Goal: Task Accomplishment & Management: Manage account settings

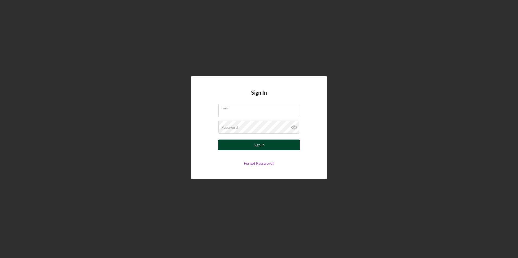
type input "[PERSON_NAME][EMAIL_ADDRESS][PERSON_NAME][DOMAIN_NAME]"
click at [264, 145] on button "Sign In" at bounding box center [258, 145] width 81 height 11
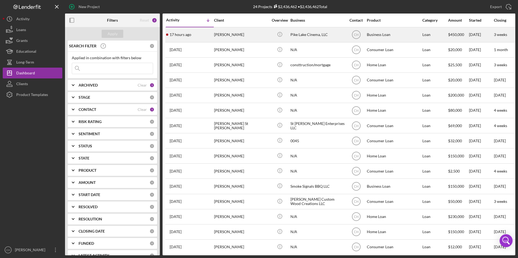
click at [230, 37] on div "[PERSON_NAME]" at bounding box center [241, 35] width 54 height 14
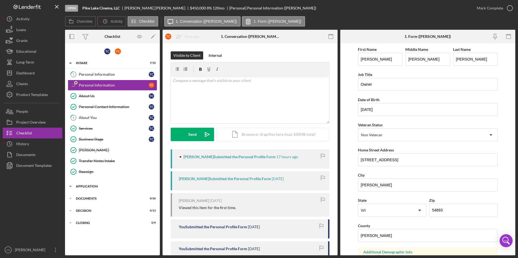
click at [86, 186] on div "Application" at bounding box center [114, 186] width 77 height 3
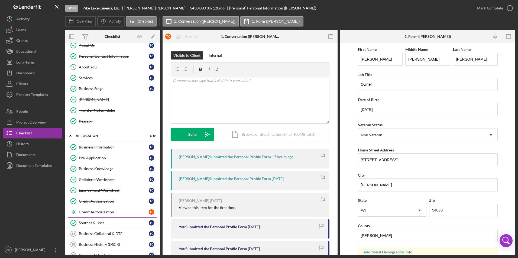
scroll to position [108, 0]
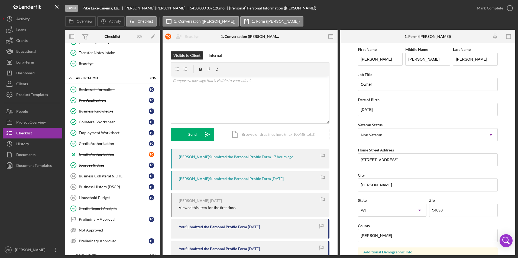
click at [203, 159] on div "[PERSON_NAME] Submitted the Personal Profile Form" at bounding box center [225, 157] width 92 height 4
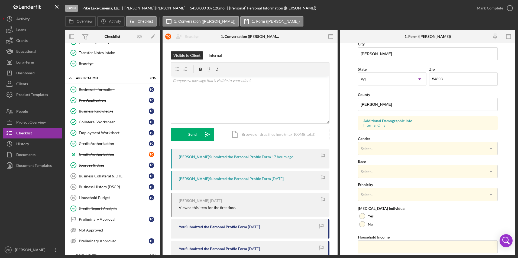
scroll to position [135, 0]
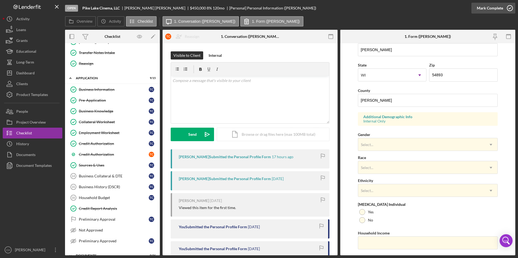
click at [483, 9] on div "Mark Complete" at bounding box center [489, 8] width 26 height 11
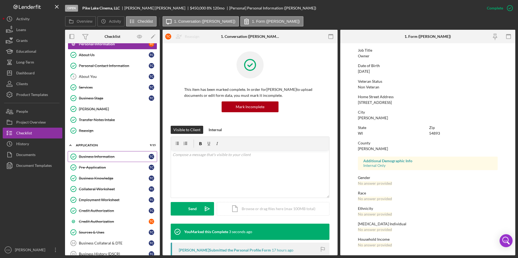
scroll to position [0, 0]
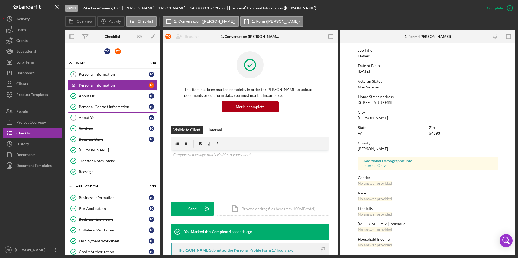
click at [86, 119] on div "About You" at bounding box center [114, 118] width 70 height 4
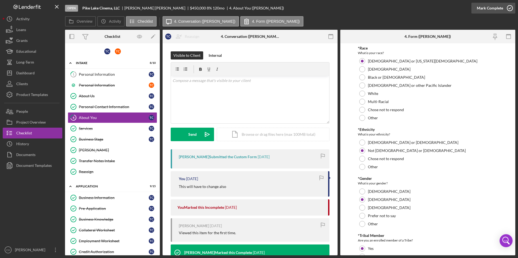
click at [490, 7] on div "Mark Complete" at bounding box center [489, 8] width 26 height 11
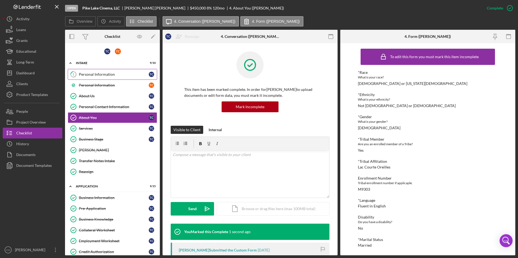
click at [87, 73] on div "Personal Information" at bounding box center [114, 74] width 70 height 4
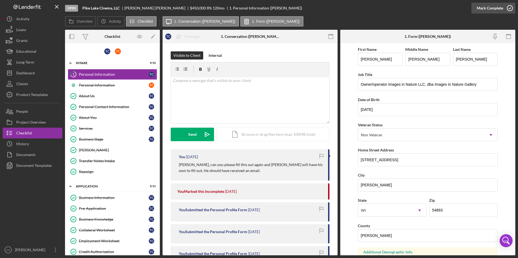
click at [497, 9] on div "Mark Complete" at bounding box center [489, 8] width 26 height 11
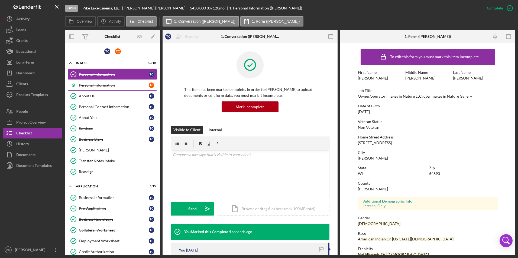
click at [102, 90] on link "Personal Information T C" at bounding box center [112, 85] width 89 height 11
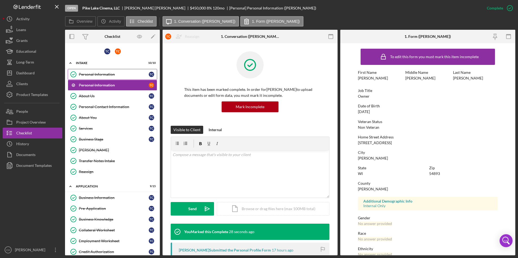
click at [101, 74] on div "Personal Information" at bounding box center [114, 74] width 70 height 4
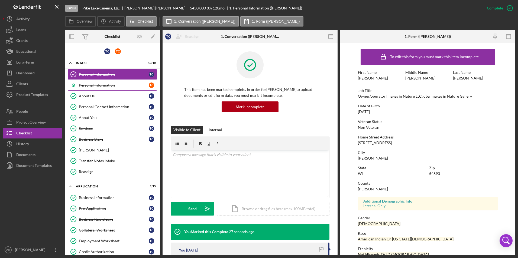
click at [103, 86] on div "Personal Information" at bounding box center [114, 85] width 70 height 4
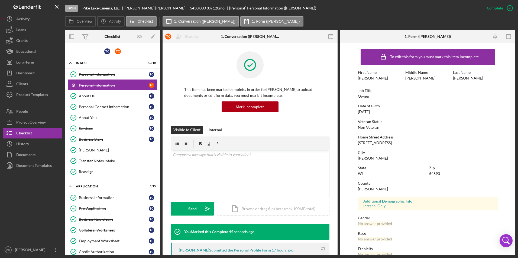
click at [105, 77] on link "Personal Information Personal Information T C" at bounding box center [112, 74] width 89 height 11
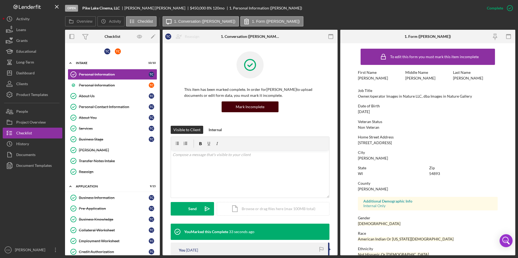
click at [242, 107] on div "Mark Incomplete" at bounding box center [249, 107] width 29 height 11
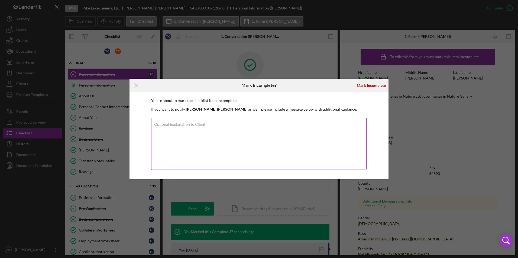
click at [174, 124] on label "Optional Explanation to Client" at bounding box center [179, 124] width 51 height 4
click at [174, 124] on textarea "Optional Explanation to Client" at bounding box center [258, 144] width 215 height 52
click at [276, 155] on textarea "I marked this incomplete because I need to add [PERSON_NAME] back on this form,…" at bounding box center [258, 144] width 215 height 52
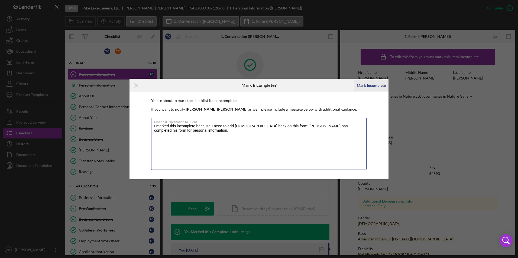
type textarea "I marked this incomplete because I need to add [DEMOGRAPHIC_DATA] back on this …"
click at [371, 84] on div "Mark Incomplete" at bounding box center [370, 85] width 29 height 11
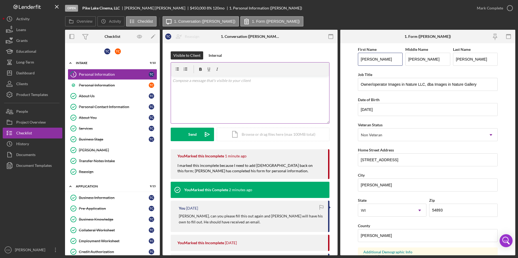
drag, startPoint x: 385, startPoint y: 60, endPoint x: 321, endPoint y: 65, distance: 64.1
click at [321, 65] on div "Overview Internal Workflow Stage Open Icon/Dropdown Arrow Archive (can unarchiv…" at bounding box center [290, 143] width 450 height 226
type input "[PERSON_NAME]"
drag, startPoint x: 425, startPoint y: 60, endPoint x: 398, endPoint y: 59, distance: 27.9
click at [398, 59] on div "First Name [PERSON_NAME] Middle Name [PERSON_NAME] Last Name [PERSON_NAME]" at bounding box center [428, 58] width 140 height 25
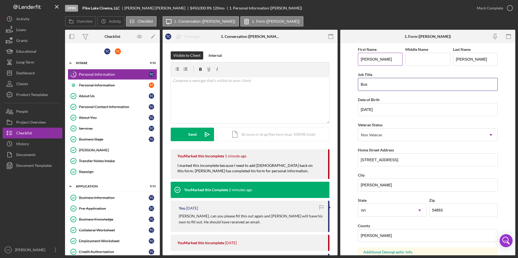
type input "Business Office Manager"
type input "[DATE]"
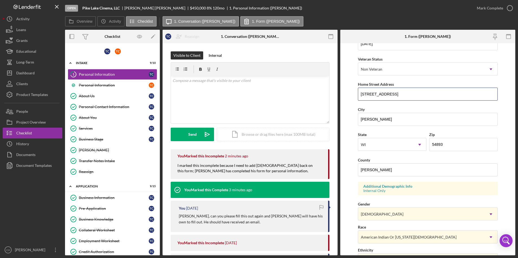
scroll to position [81, 0]
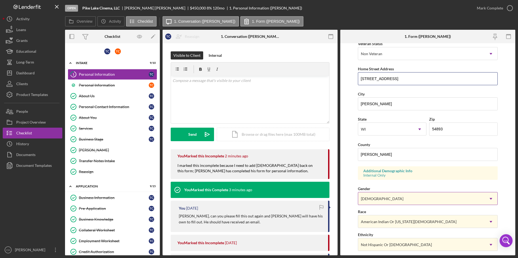
type input "[STREET_ADDRESS]"
click at [385, 200] on div "[DEMOGRAPHIC_DATA]" at bounding box center [421, 199] width 126 height 12
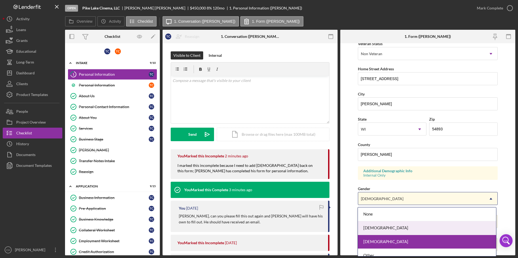
click at [381, 225] on div "[DEMOGRAPHIC_DATA]" at bounding box center [427, 228] width 138 height 14
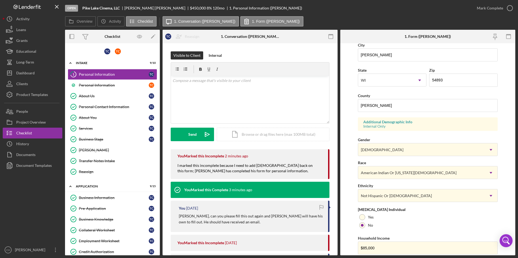
scroll to position [149, 0]
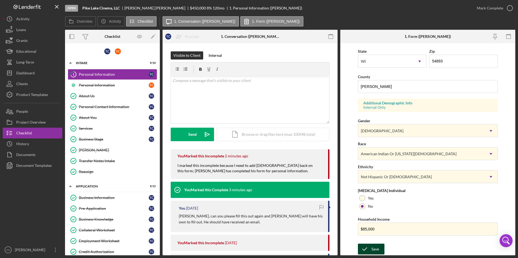
click at [375, 253] on div "Save" at bounding box center [375, 249] width 8 height 11
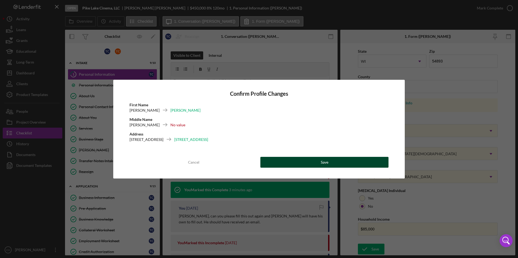
click at [334, 165] on button "Save" at bounding box center [324, 162] width 128 height 11
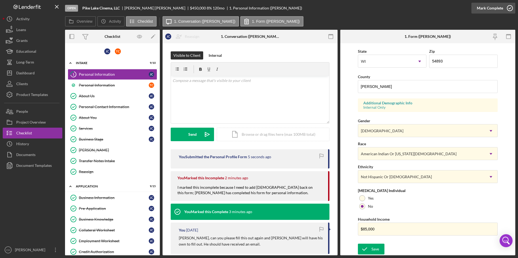
click at [487, 9] on div "Mark Complete" at bounding box center [489, 8] width 26 height 11
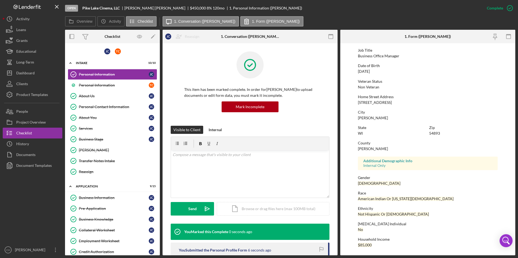
scroll to position [40, 0]
click at [33, 114] on button "People" at bounding box center [33, 111] width 60 height 11
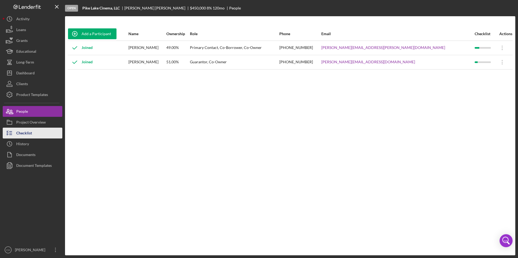
click at [27, 132] on div "Checklist" at bounding box center [24, 134] width 16 height 12
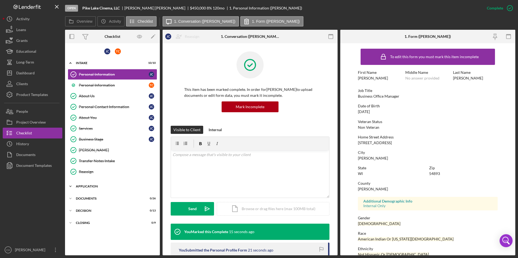
click at [91, 186] on div "Application" at bounding box center [114, 186] width 77 height 3
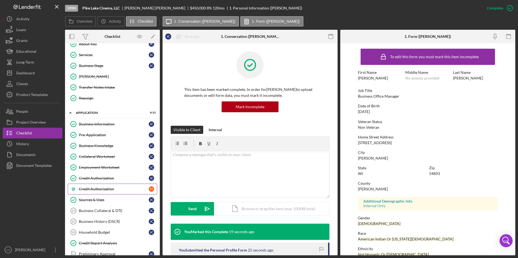
scroll to position [60, 0]
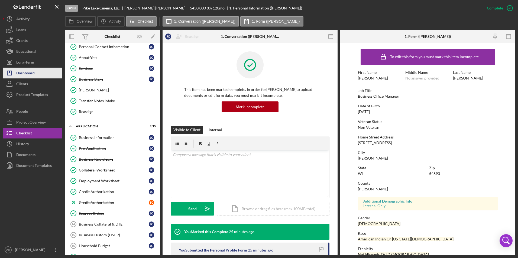
click at [40, 72] on button "Icon/Dashboard Dashboard" at bounding box center [33, 73] width 60 height 11
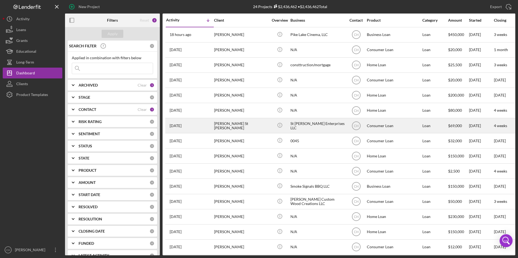
click at [230, 122] on div "[PERSON_NAME] St [PERSON_NAME]" at bounding box center [241, 126] width 54 height 14
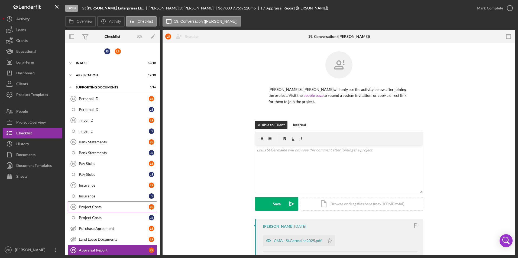
click at [77, 207] on icon "Project Costs 18" at bounding box center [74, 207] width 14 height 14
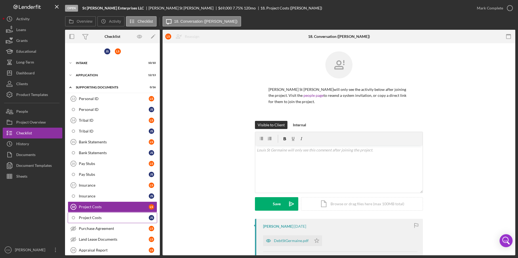
click at [96, 216] on div "Project Costs" at bounding box center [114, 218] width 70 height 4
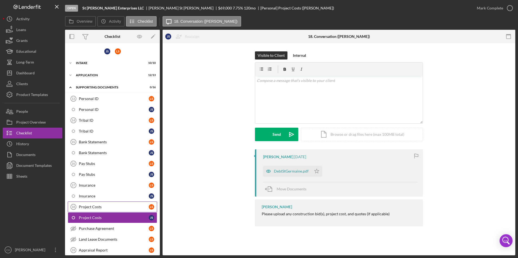
click at [90, 207] on div "Project Costs" at bounding box center [114, 207] width 70 height 4
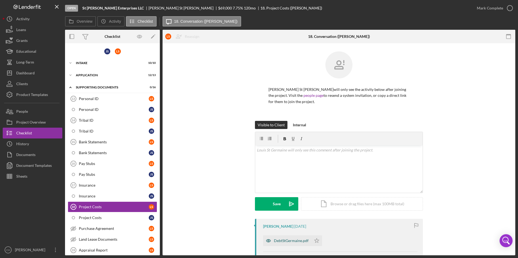
click at [291, 239] on div "DebtStGermaine.pdf" at bounding box center [291, 241] width 35 height 4
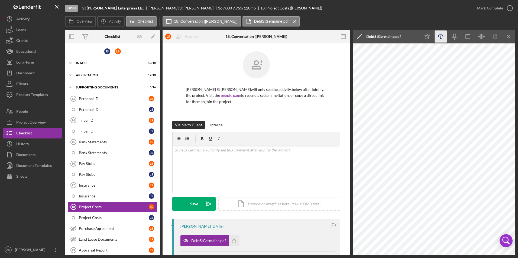
click at [440, 39] on polyline "button" at bounding box center [440, 38] width 2 height 1
click at [234, 242] on icon "Icon/Star" at bounding box center [233, 240] width 11 height 11
click at [487, 10] on div "Mark Complete" at bounding box center [489, 8] width 26 height 11
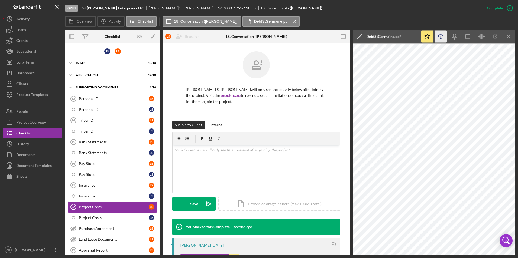
click at [83, 220] on div "Project Costs" at bounding box center [114, 218] width 70 height 4
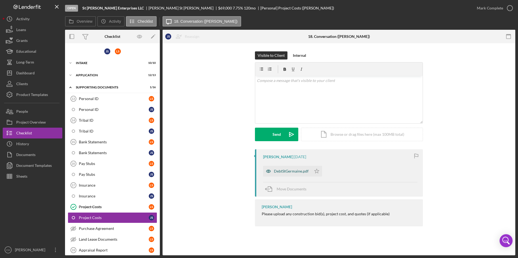
click at [288, 170] on div "DebtStGermaine.pdf" at bounding box center [291, 171] width 35 height 4
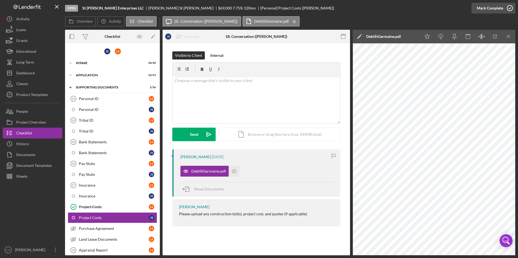
click at [487, 6] on div "Mark Complete" at bounding box center [489, 8] width 26 height 11
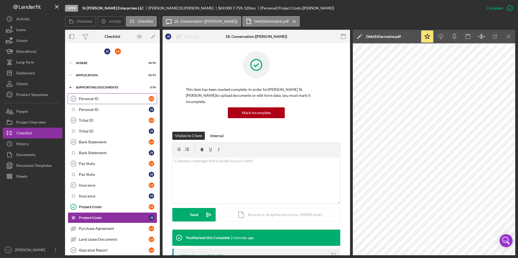
click at [101, 96] on link "Personal ID 13 Personal ID L S" at bounding box center [112, 98] width 89 height 11
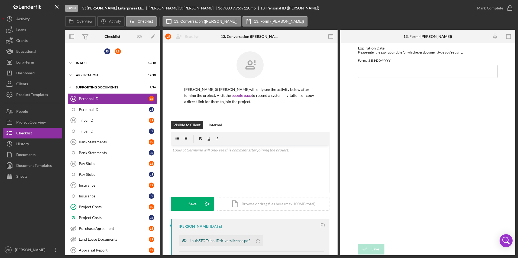
click at [203, 241] on div "LouisSTG TribalIDdriverslicense.pdf" at bounding box center [219, 241] width 60 height 4
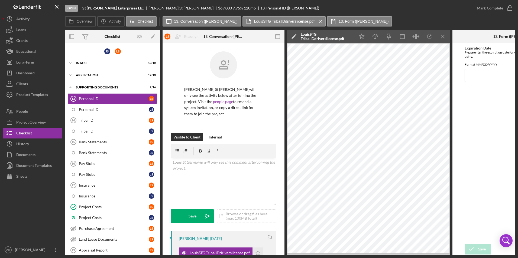
click at [474, 77] on input "Expiration Date" at bounding box center [512, 75] width 97 height 13
type input "[DATE]"
click at [474, 246] on icon "submit" at bounding box center [471, 250] width 14 height 14
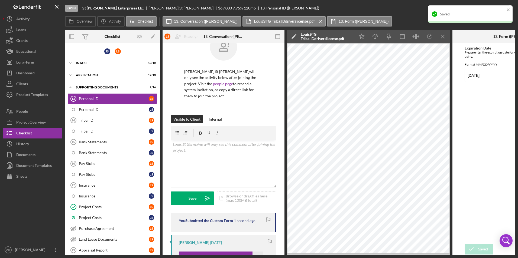
scroll to position [54, 0]
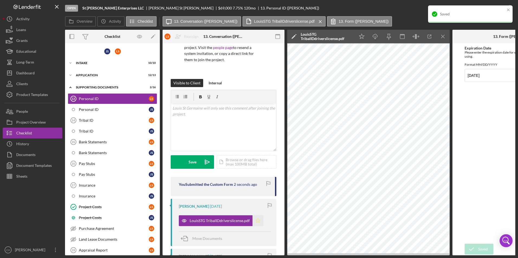
click at [255, 215] on icon "Icon/Star" at bounding box center [257, 220] width 11 height 11
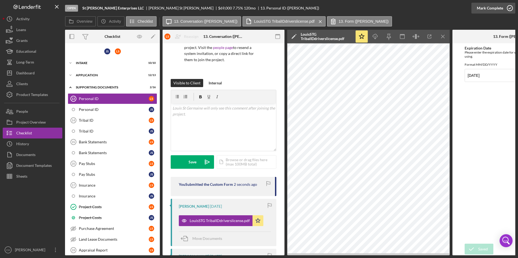
click at [482, 8] on div "Mark Complete" at bounding box center [489, 8] width 26 height 11
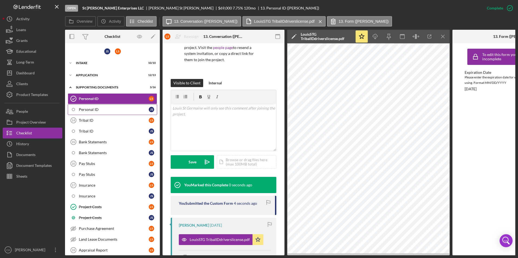
click at [89, 108] on div "Personal ID" at bounding box center [114, 109] width 70 height 4
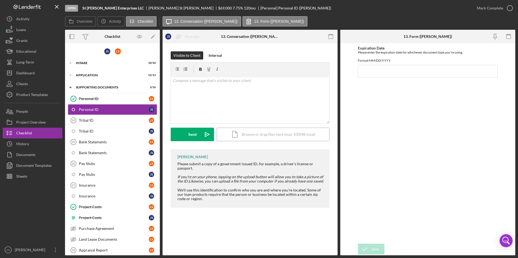
click at [264, 133] on div "Icon/Document Browse or drag files here (max 100MB total) Tap to choose files o…" at bounding box center [273, 135] width 113 height 14
click at [196, 135] on div "Upload" at bounding box center [192, 135] width 12 height 14
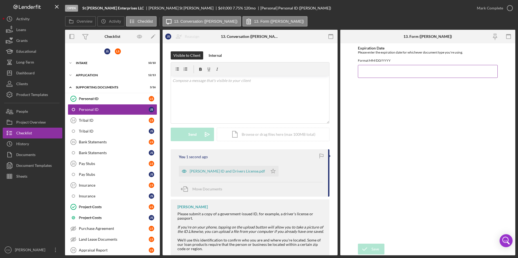
click at [375, 75] on input "Expiration Date" at bounding box center [428, 71] width 140 height 13
type input "[DATE]"
click at [371, 249] on div "Save" at bounding box center [375, 249] width 8 height 11
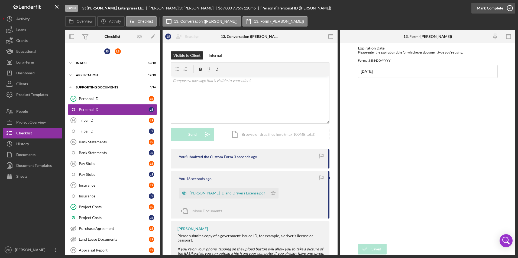
click at [488, 10] on div "Mark Complete" at bounding box center [489, 8] width 26 height 11
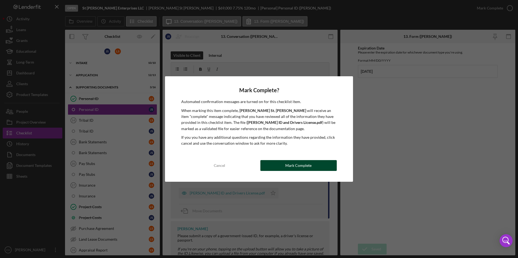
click at [285, 169] on button "Mark Complete" at bounding box center [298, 165] width 76 height 11
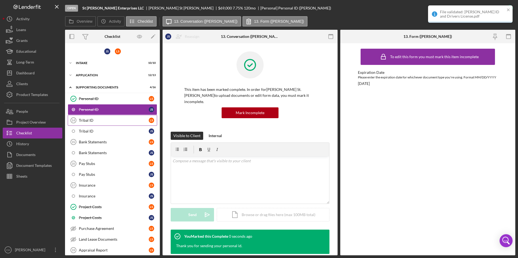
click at [84, 122] on div "Tribal ID" at bounding box center [114, 120] width 70 height 4
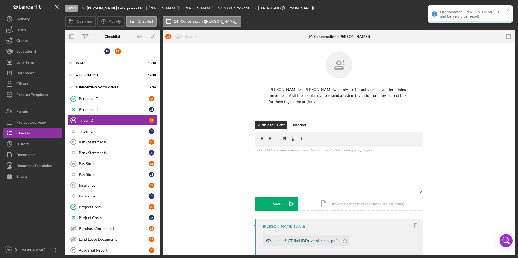
click at [313, 239] on div "JaniceStGTribal IDDriversLicense.pdf" at bounding box center [305, 241] width 63 height 4
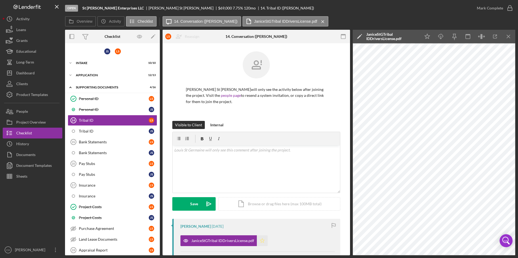
click at [262, 238] on icon "Icon/Star" at bounding box center [262, 240] width 11 height 11
click at [483, 6] on div "Mark Complete" at bounding box center [489, 8] width 26 height 11
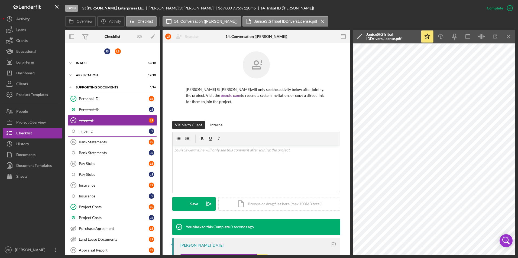
click at [98, 134] on link "Tribal ID J S" at bounding box center [112, 131] width 89 height 11
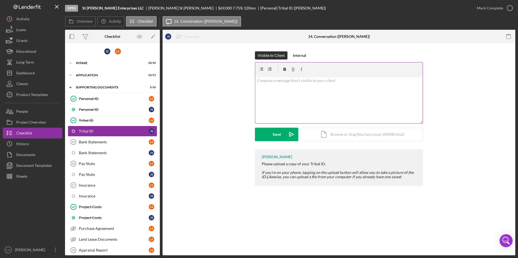
click at [267, 84] on div "v Color teal Color pink Remove color Add row above Add row below Add column bef…" at bounding box center [338, 99] width 167 height 47
click at [346, 134] on div "Icon/Document Browse or drag files here (max 100MB total) Tap to choose files o…" at bounding box center [362, 135] width 122 height 14
click at [275, 139] on div "Upload" at bounding box center [276, 135] width 12 height 14
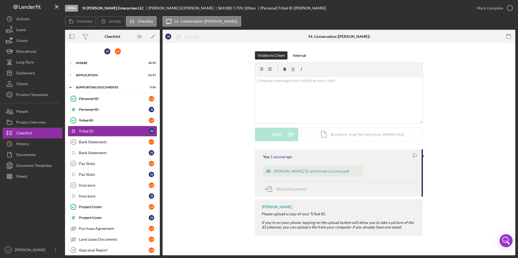
click at [355, 171] on polygon "button" at bounding box center [357, 171] width 5 height 4
click at [487, 7] on div "Mark Complete" at bounding box center [489, 8] width 26 height 11
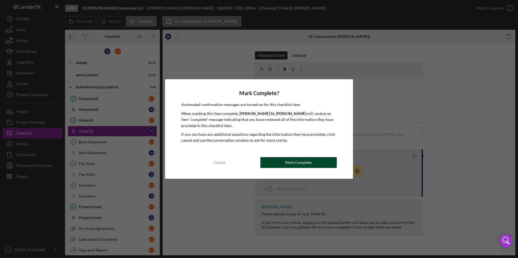
click at [299, 163] on div "Mark Complete" at bounding box center [298, 162] width 26 height 11
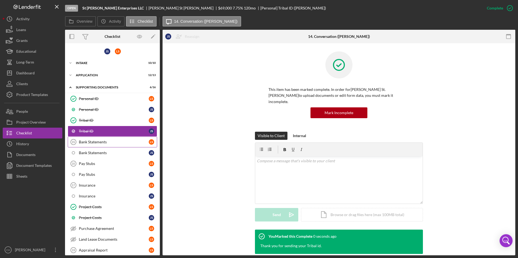
click at [109, 146] on link "Bank Statements 15 Bank Statements L S" at bounding box center [112, 142] width 89 height 11
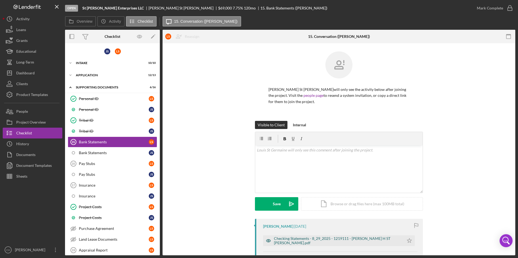
click at [303, 243] on div "Checking Statements - 8_29_2025 - 1219111 - [PERSON_NAME] H ST [PERSON_NAME].pdf" at bounding box center [337, 241] width 127 height 9
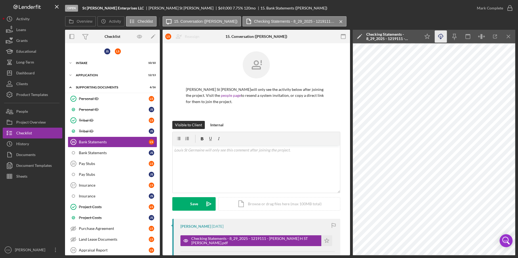
click at [440, 37] on line "button" at bounding box center [440, 37] width 0 height 3
click at [324, 242] on polygon "button" at bounding box center [326, 240] width 5 height 4
click at [489, 9] on div "Mark Complete" at bounding box center [489, 8] width 26 height 11
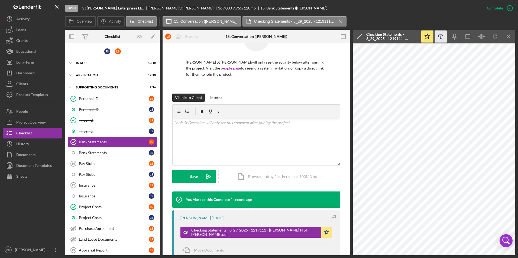
scroll to position [81, 0]
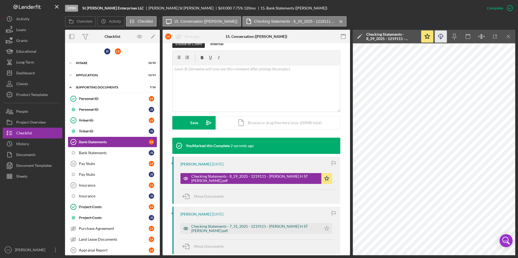
click at [209, 230] on div "Checking Statements - 7_31_2025 - 1219111 - [PERSON_NAME] H ST [PERSON_NAME].pdf" at bounding box center [254, 228] width 127 height 9
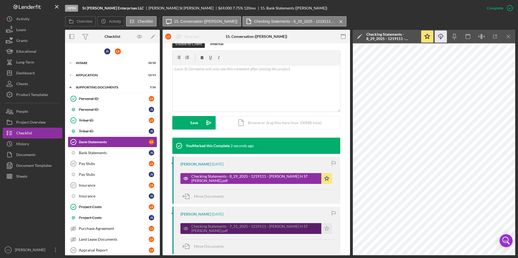
scroll to position [87, 0]
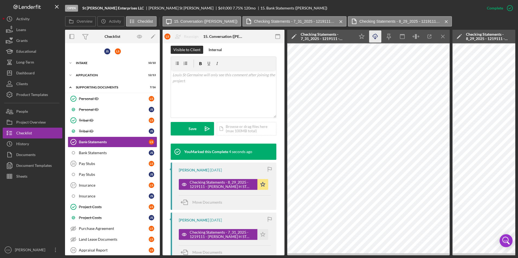
click at [376, 38] on icon "Icon/Download" at bounding box center [375, 37] width 12 height 12
click at [261, 232] on polygon "button" at bounding box center [262, 234] width 5 height 4
click at [85, 153] on div "Bank Statements" at bounding box center [114, 153] width 70 height 4
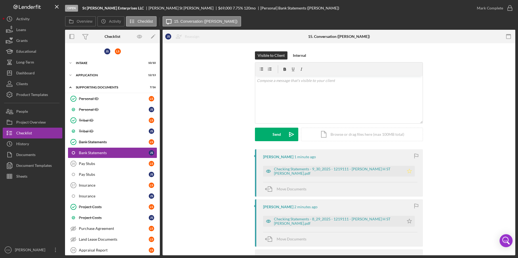
click at [404, 169] on icon "Icon/Star" at bounding box center [409, 171] width 11 height 11
click at [407, 221] on icon "Icon/Star" at bounding box center [409, 221] width 11 height 11
click at [486, 8] on div "Mark Complete" at bounding box center [489, 8] width 26 height 11
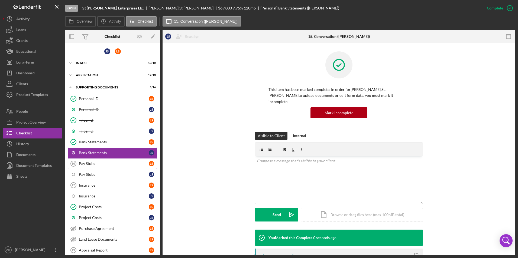
click at [86, 165] on div "Pay Stubs" at bounding box center [114, 164] width 70 height 4
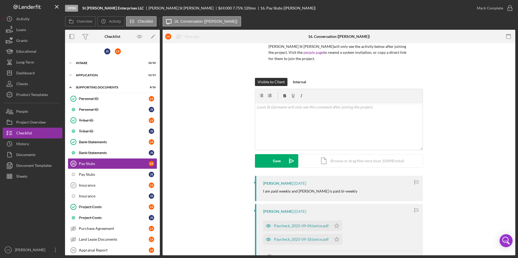
scroll to position [54, 0]
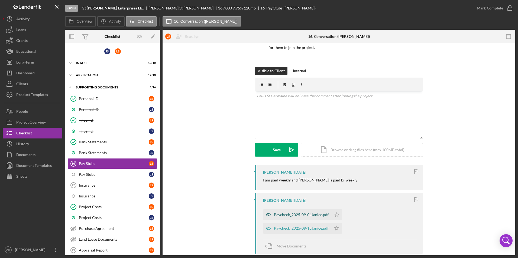
click at [296, 215] on div "Paycheck_2025-09-04Janice.pdf" at bounding box center [301, 215] width 55 height 4
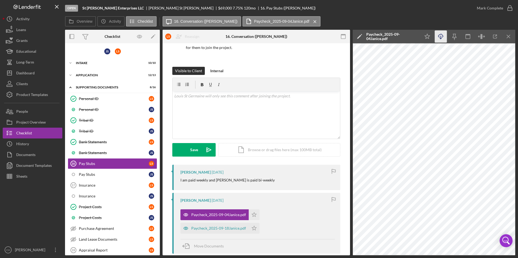
click at [442, 38] on icon "Icon/Download" at bounding box center [440, 37] width 12 height 12
click at [254, 215] on icon "Icon/Star" at bounding box center [253, 215] width 11 height 11
click at [212, 231] on div "Paycheck_2025-09-18Janice.pdf" at bounding box center [214, 228] width 68 height 11
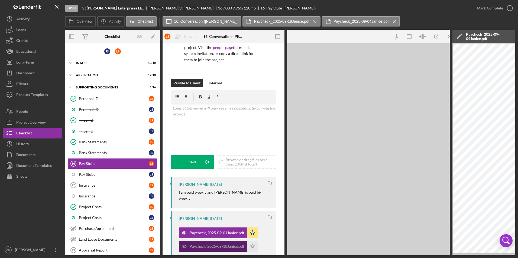
scroll to position [60, 0]
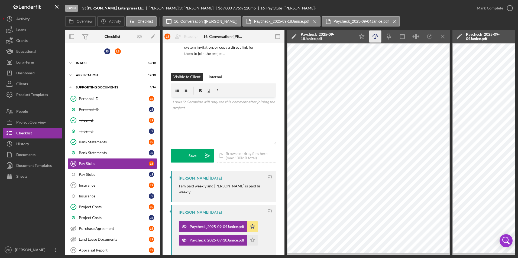
click at [378, 38] on icon "Icon/Download" at bounding box center [375, 37] width 12 height 12
click at [253, 238] on polygon "button" at bounding box center [252, 240] width 5 height 4
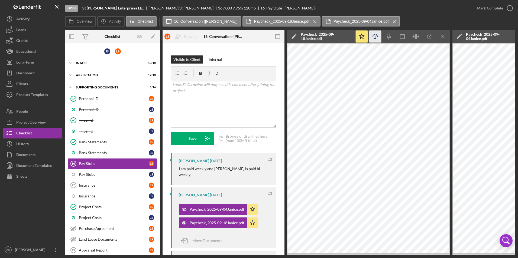
scroll to position [114, 0]
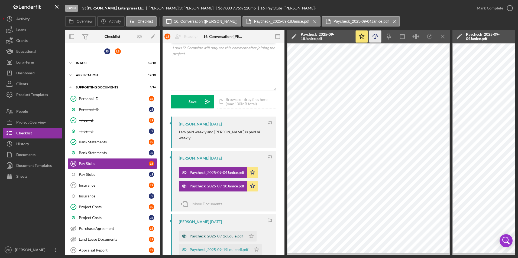
click at [213, 234] on div "Paycheck_2025-09-26Louie.pdf" at bounding box center [215, 236] width 53 height 4
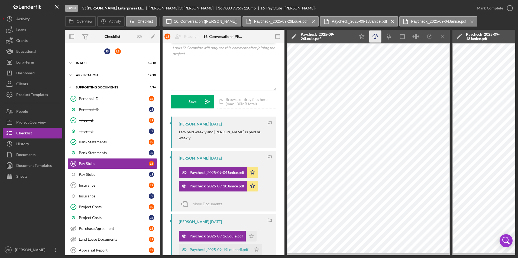
click at [375, 35] on icon "Icon/Download" at bounding box center [375, 37] width 12 height 12
click at [250, 231] on icon "Icon/Star" at bounding box center [251, 236] width 11 height 11
click at [229, 244] on div "Paycheck_2025-09-19Louiepdf.pdf" at bounding box center [215, 249] width 72 height 11
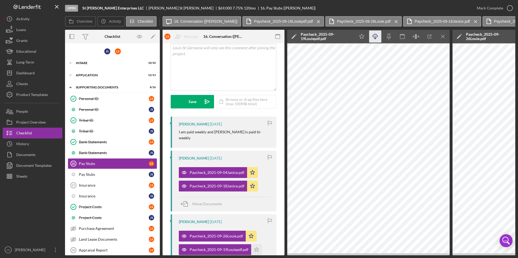
click at [375, 34] on icon "Icon/Download" at bounding box center [375, 37] width 12 height 12
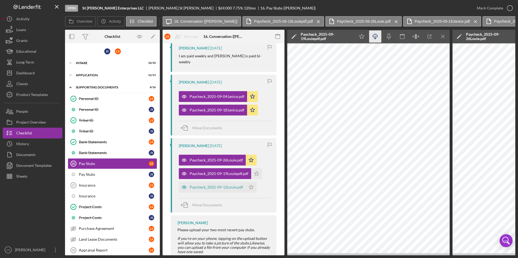
scroll to position [192, 0]
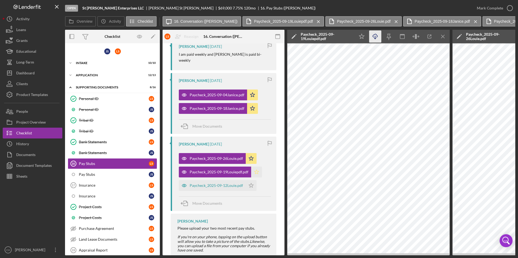
click at [254, 170] on polygon "button" at bounding box center [256, 172] width 5 height 4
click at [205, 184] on div "Paycheck_2025-09-12Louie.pdf" at bounding box center [215, 186] width 53 height 4
click at [372, 38] on icon "Icon/Download" at bounding box center [375, 37] width 12 height 12
click at [251, 183] on polygon "button" at bounding box center [251, 185] width 5 height 4
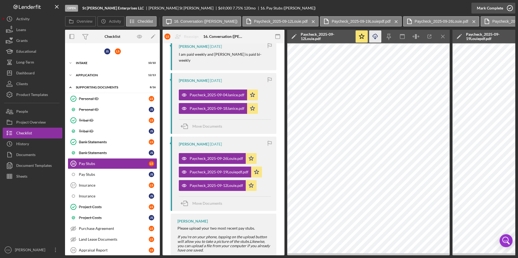
click at [487, 5] on div "Mark Complete" at bounding box center [489, 8] width 26 height 11
click at [96, 176] on div "Pay Stubs" at bounding box center [114, 174] width 70 height 4
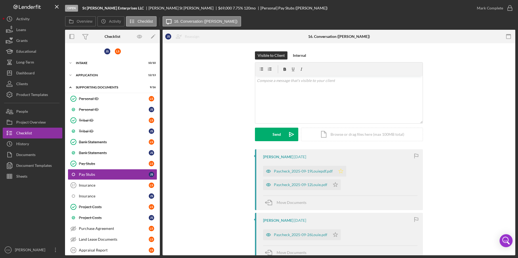
click at [340, 171] on icon "Icon/Star" at bounding box center [340, 171] width 11 height 11
click at [333, 184] on polygon "button" at bounding box center [335, 184] width 5 height 4
click at [333, 236] on polygon "button" at bounding box center [335, 235] width 5 height 4
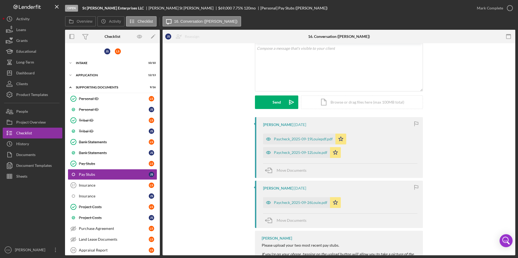
scroll to position [54, 0]
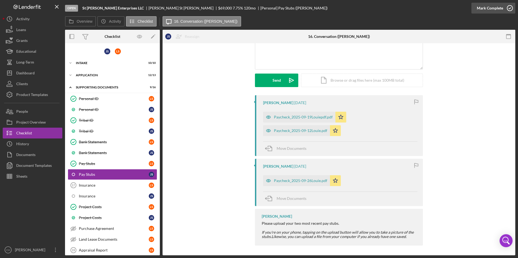
click at [488, 10] on div "Mark Complete" at bounding box center [489, 8] width 26 height 11
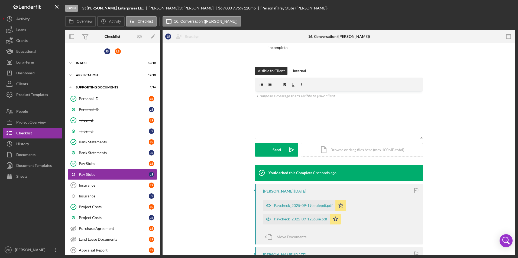
scroll to position [129, 0]
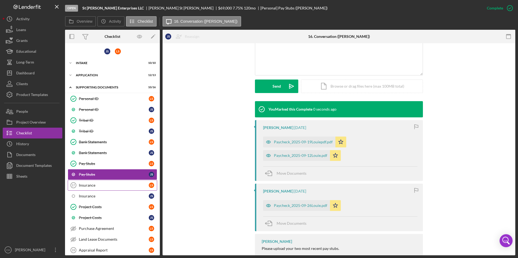
click at [113, 189] on link "Insurance 17 Insurance L S" at bounding box center [112, 185] width 89 height 11
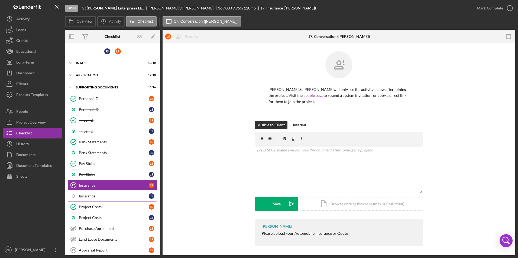
click at [91, 198] on div "Insurance" at bounding box center [114, 196] width 70 height 4
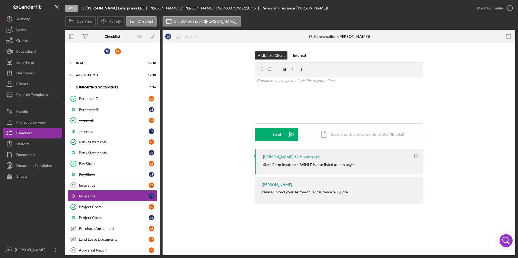
click at [87, 187] on div "Insurance" at bounding box center [114, 185] width 70 height 4
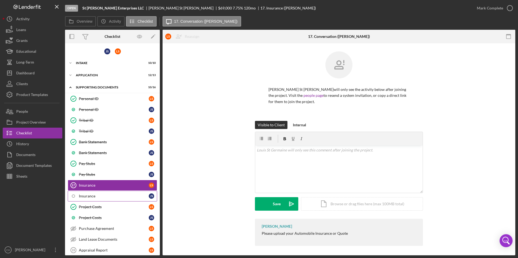
click at [85, 196] on div "Insurance" at bounding box center [114, 196] width 70 height 4
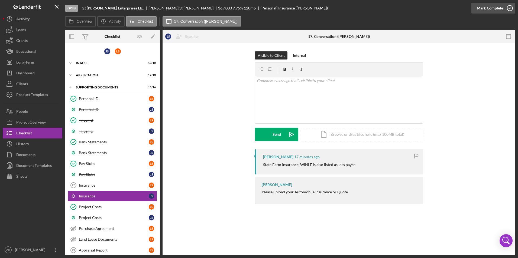
click at [491, 6] on div "Mark Complete" at bounding box center [489, 8] width 26 height 11
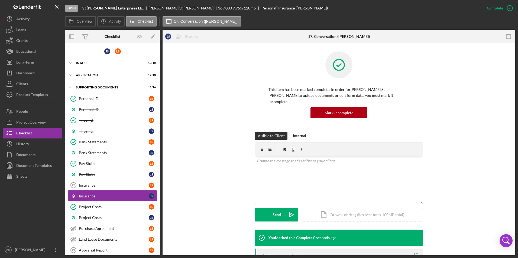
click at [103, 181] on link "Insurance 17 Insurance L S" at bounding box center [112, 185] width 89 height 11
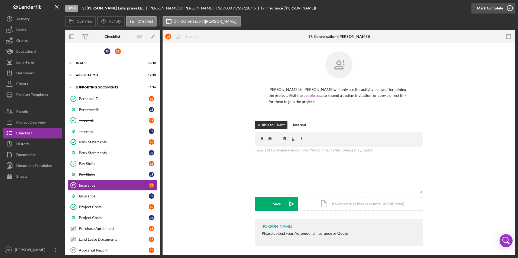
click at [484, 10] on div "Mark Complete" at bounding box center [489, 8] width 26 height 11
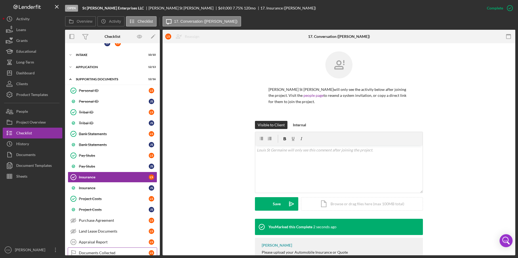
scroll to position [41, 0]
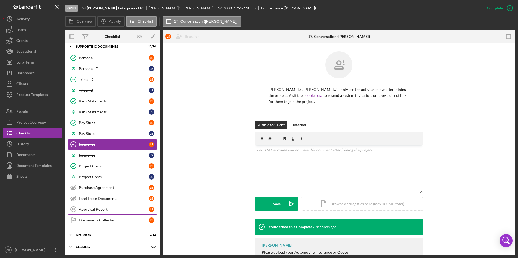
click at [97, 210] on div "Appraisal Report" at bounding box center [114, 209] width 70 height 4
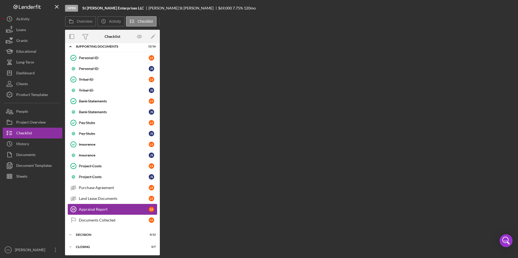
scroll to position [40, 0]
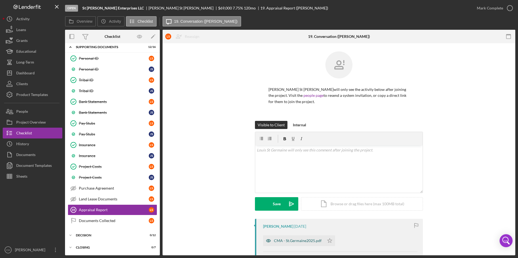
click at [302, 241] on div "CMA - St.Germaine2025.pdf" at bounding box center [298, 241] width 48 height 4
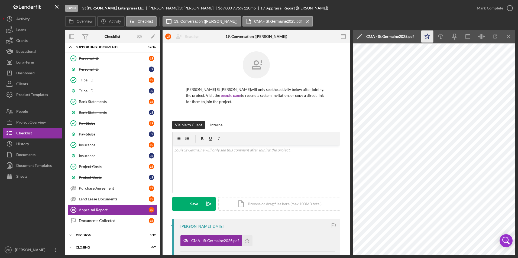
click at [427, 35] on icon "Icon/Star" at bounding box center [427, 37] width 12 height 12
click at [441, 37] on icon "button" at bounding box center [440, 35] width 5 height 3
click at [487, 8] on div "Mark Complete" at bounding box center [489, 8] width 26 height 11
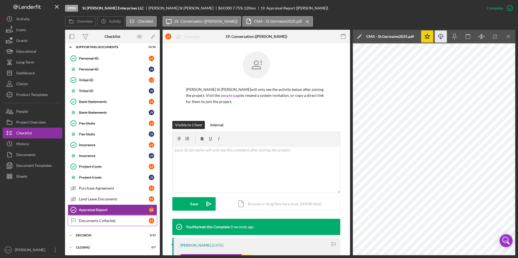
click at [97, 222] on div "Documents Collected" at bounding box center [114, 221] width 70 height 4
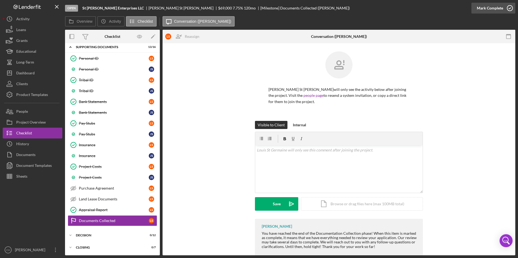
click at [481, 6] on div "Mark Complete" at bounding box center [489, 8] width 26 height 11
